Goal: Information Seeking & Learning: Learn about a topic

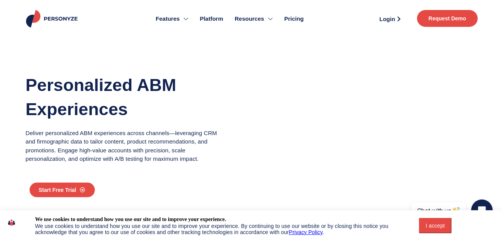
click at [423, 35] on section "Personalized ABM Experiences Deliver personalized ABM experiences across channe…" at bounding box center [251, 142] width 502 height 216
click at [292, 18] on span "Pricing" at bounding box center [294, 19] width 20 height 9
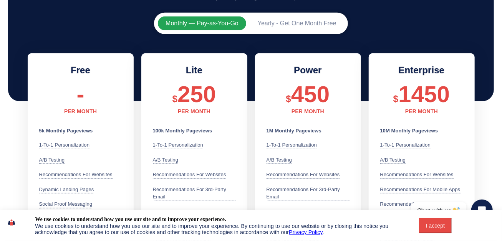
scroll to position [184, 0]
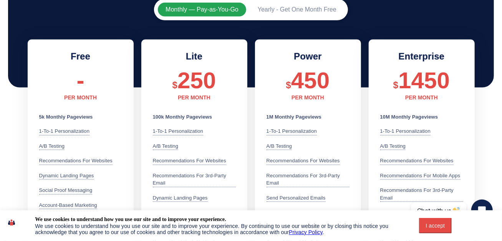
click at [436, 232] on button "I accept" at bounding box center [435, 225] width 33 height 15
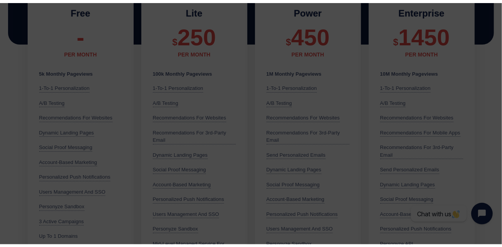
scroll to position [0, 0]
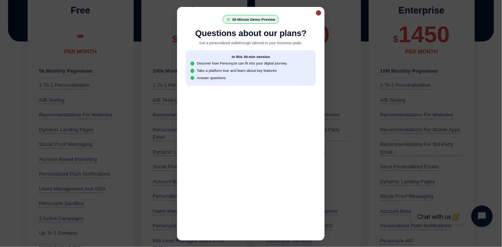
click at [318, 10] on div at bounding box center [318, 12] width 5 height 5
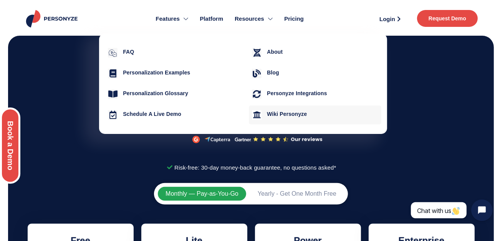
click at [284, 118] on h4 "Wiki Personyze" at bounding box center [322, 114] width 111 height 7
